Goal: Navigation & Orientation: Find specific page/section

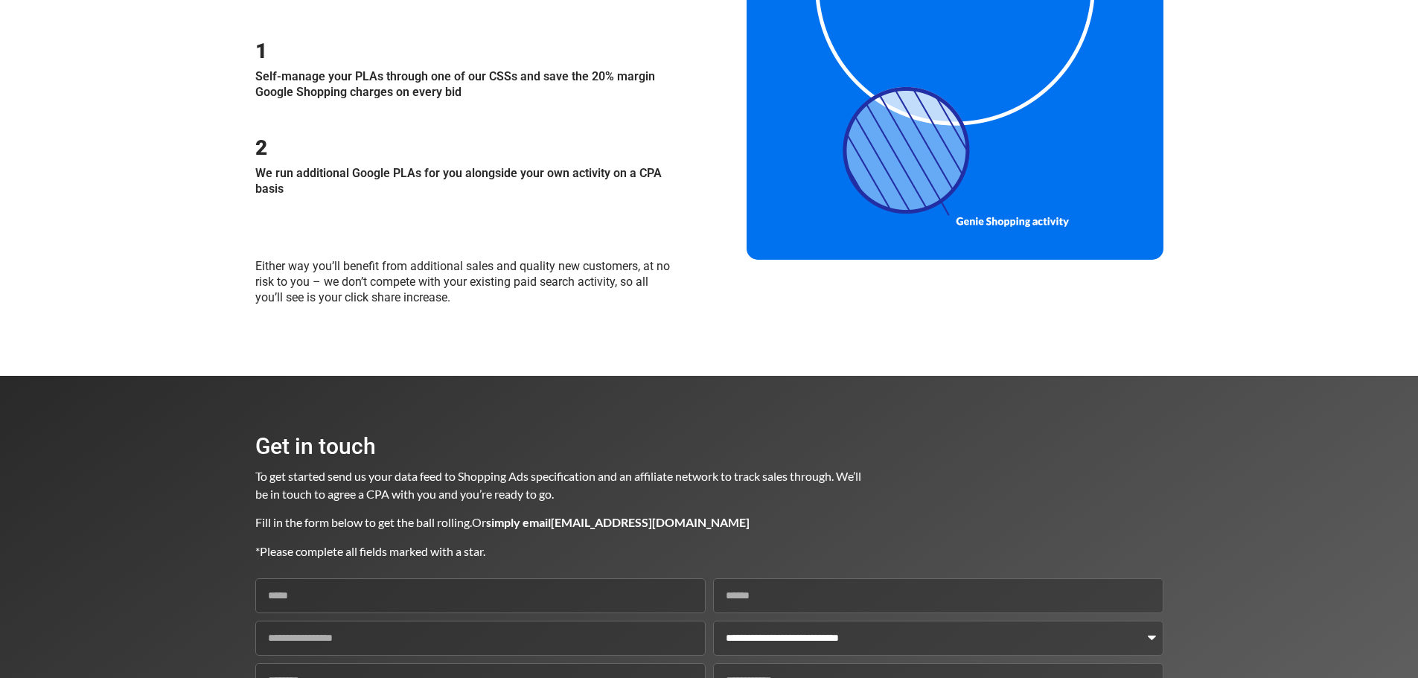
scroll to position [1778, 0]
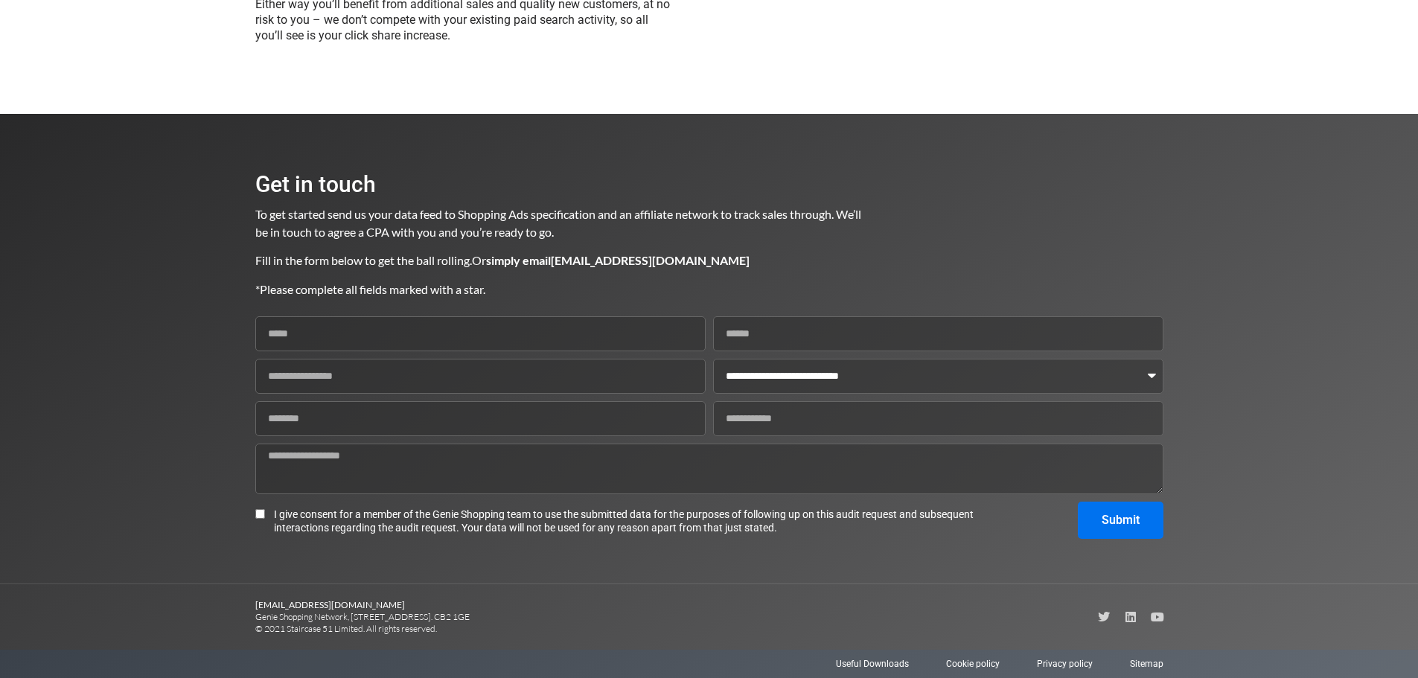
drag, startPoint x: 700, startPoint y: 146, endPoint x: 662, endPoint y: 467, distance: 323.1
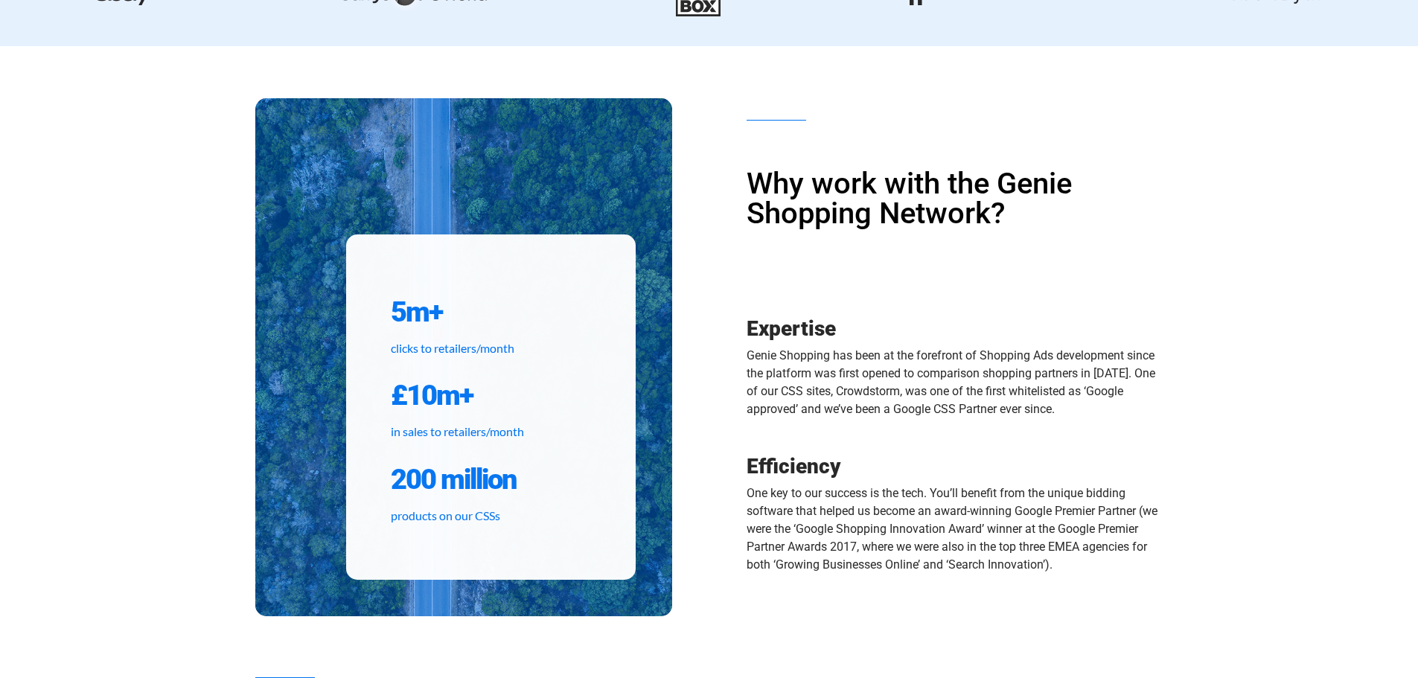
scroll to position [0, 0]
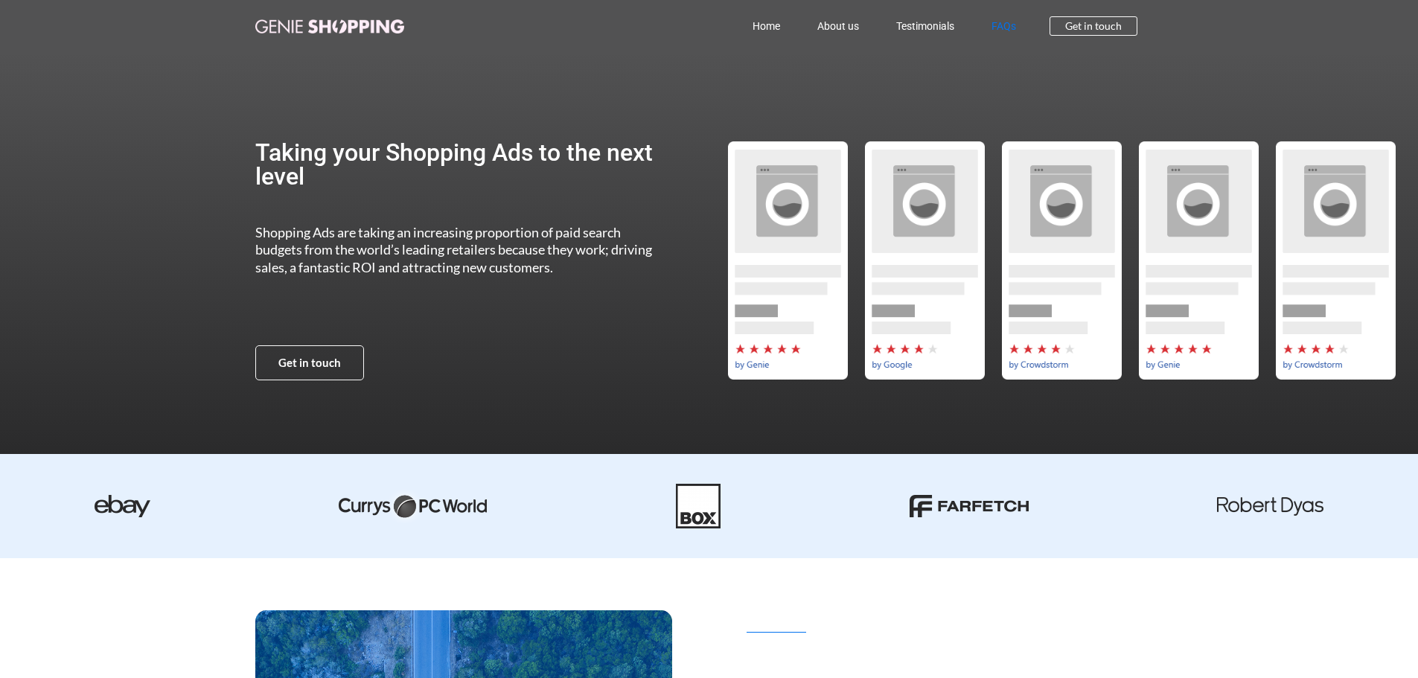
click at [1002, 25] on link "FAQs" at bounding box center [1004, 26] width 62 height 34
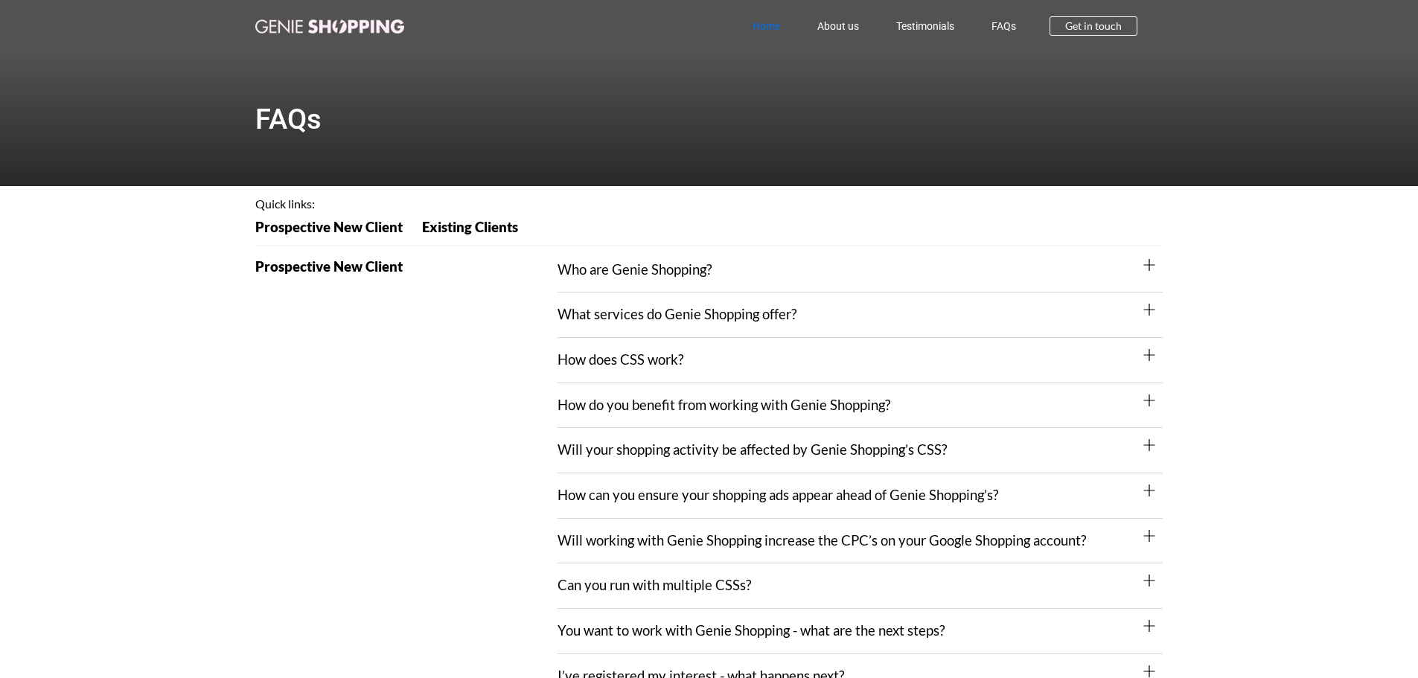
click at [768, 21] on link "Home" at bounding box center [766, 26] width 65 height 34
